Goal: Check status: Check status

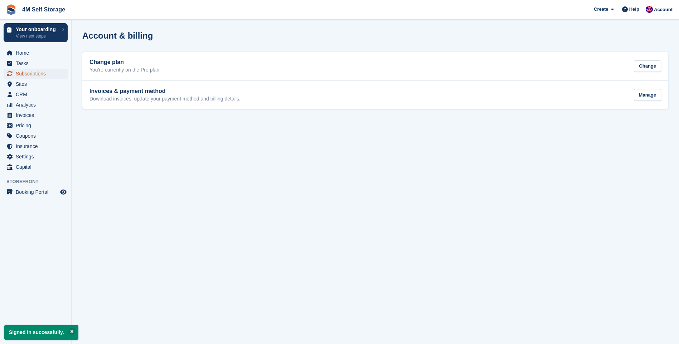
click at [42, 74] on span "Subscriptions" at bounding box center [37, 74] width 43 height 10
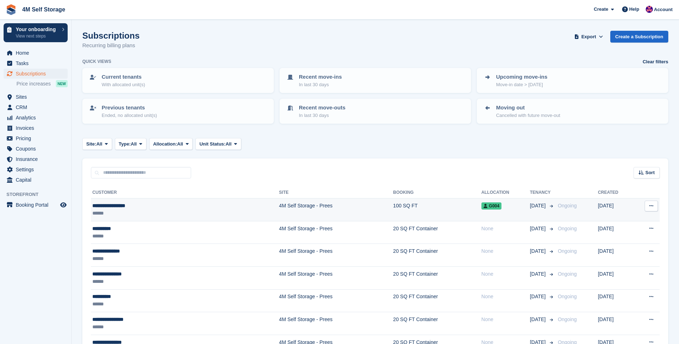
click at [279, 206] on td "4M Self Storage - Prees" at bounding box center [336, 210] width 114 height 23
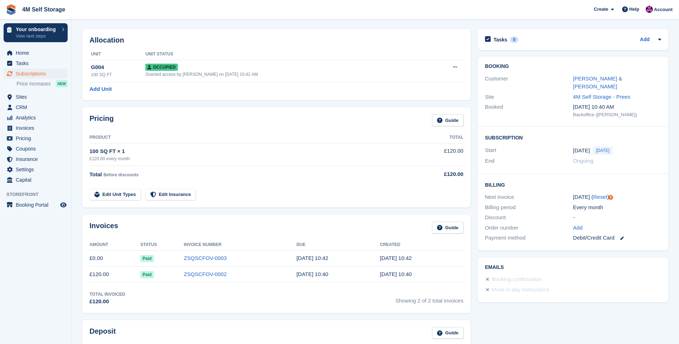
scroll to position [36, 0]
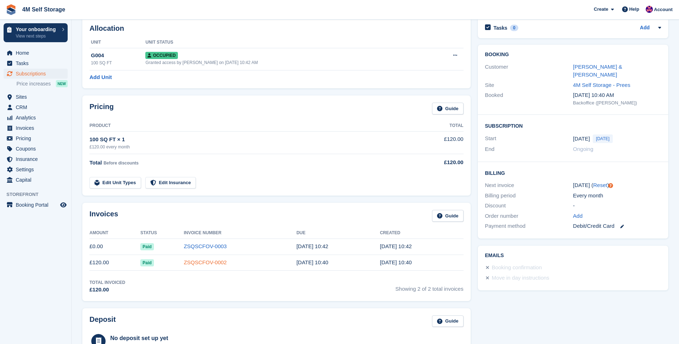
click at [193, 264] on link "ZSQSCFOV-0002" at bounding box center [205, 262] width 43 height 6
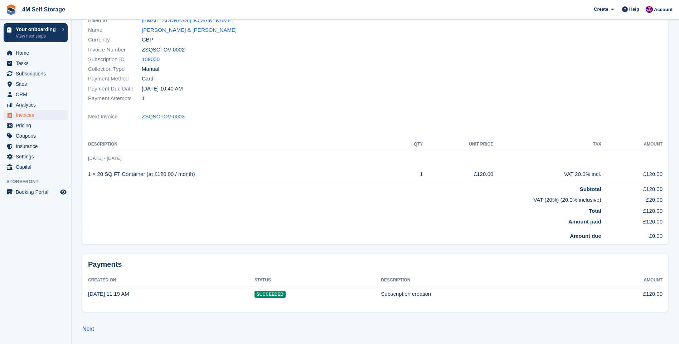
scroll to position [1, 0]
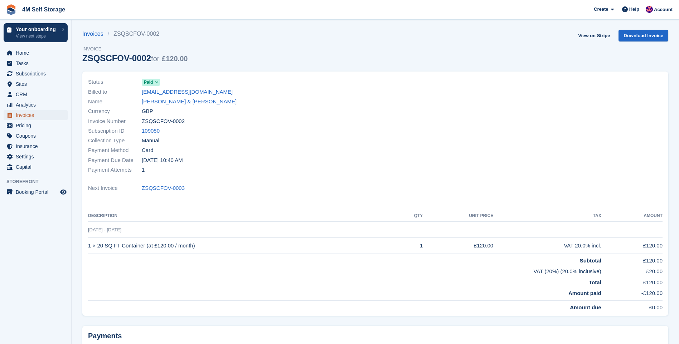
click at [28, 117] on span "Invoices" at bounding box center [37, 115] width 43 height 10
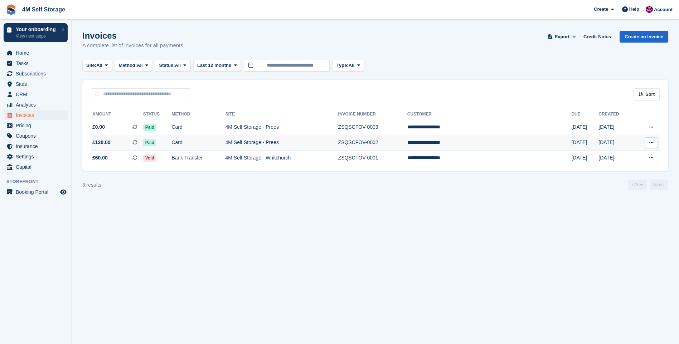
click at [225, 144] on td "Card" at bounding box center [198, 142] width 54 height 15
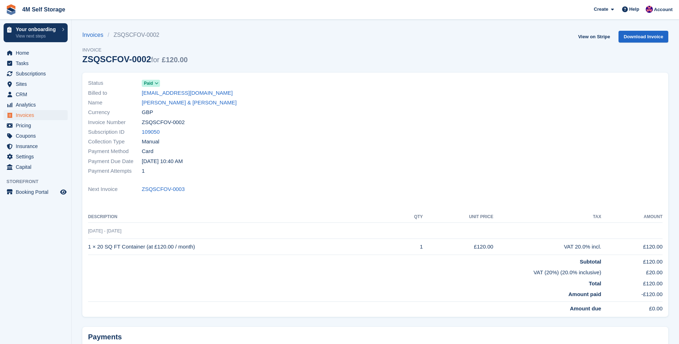
click at [263, 28] on section "Invoices ZSQSCFOV-0002 Invoice ZSQSCFOV-0002 for £120.00 View on Stripe Downloa…" at bounding box center [375, 208] width 607 height 417
